Goal: Check status: Check status

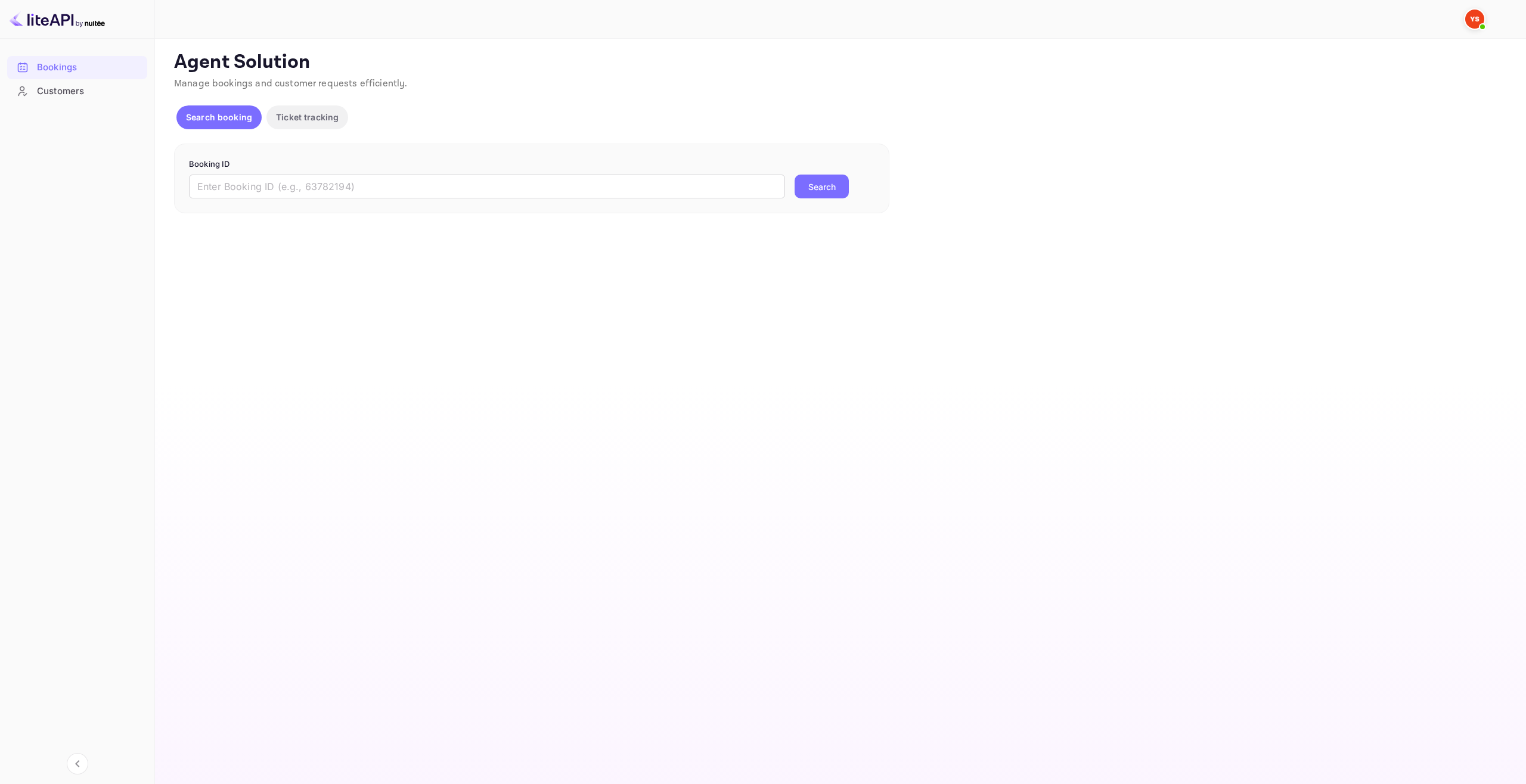
click at [529, 200] on div "Booking ID ​ Search" at bounding box center [532, 178] width 716 height 70
click at [530, 190] on input "text" at bounding box center [487, 187] width 596 height 23
paste input "593944"
click at [843, 193] on button "Search" at bounding box center [822, 187] width 54 height 23
drag, startPoint x: 199, startPoint y: 187, endPoint x: 238, endPoint y: 186, distance: 39.0
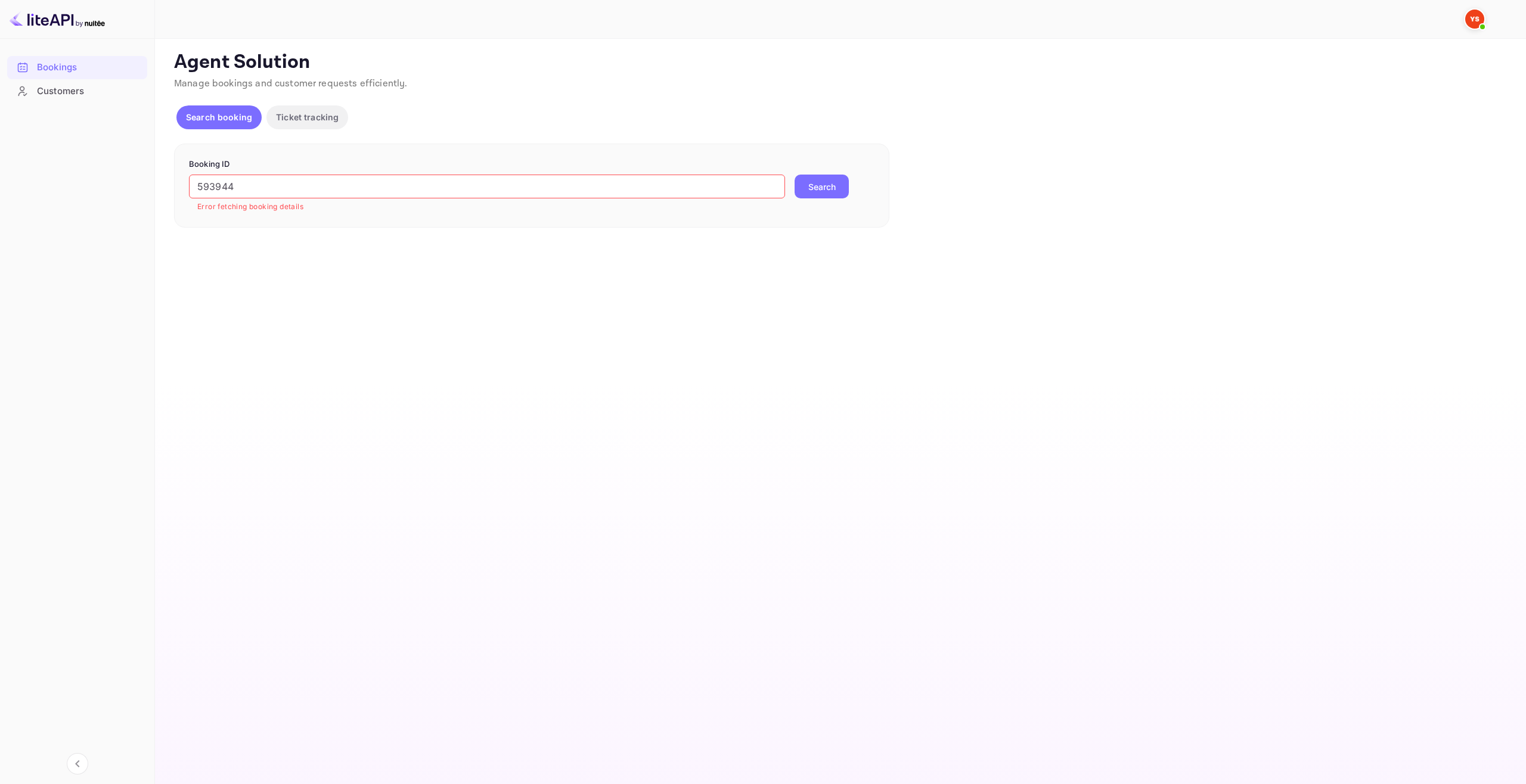
click at [199, 186] on input "593944" at bounding box center [487, 187] width 596 height 23
type input "9593944"
click at [795, 175] on button "Search" at bounding box center [822, 187] width 54 height 23
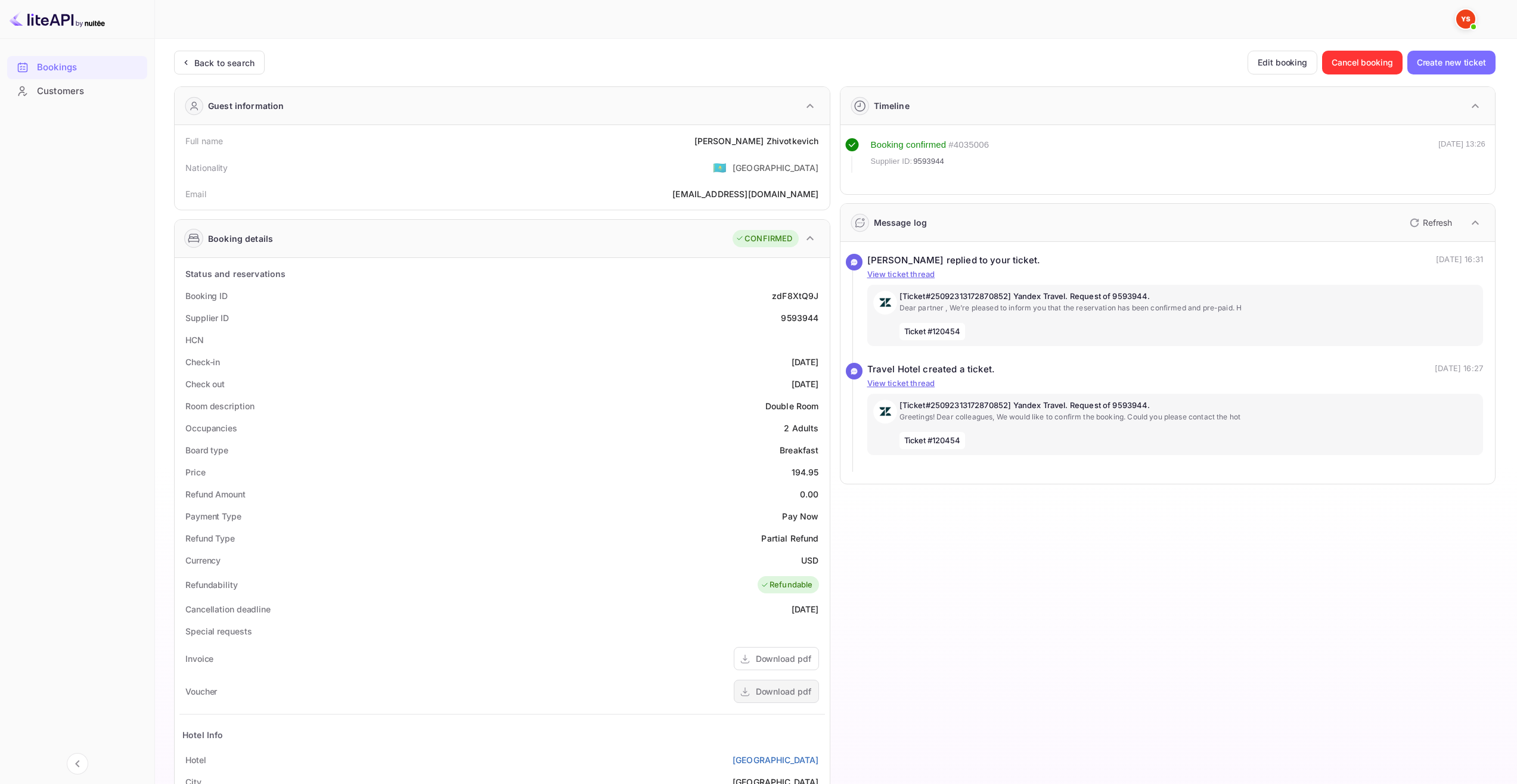
click at [781, 688] on div "Download pdf" at bounding box center [784, 692] width 56 height 13
